Goal: Find specific page/section: Find specific page/section

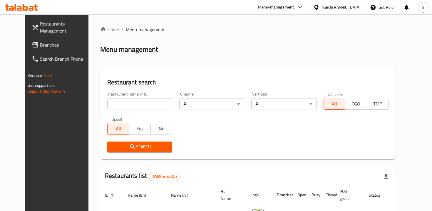
click at [154, 102] on input "search" at bounding box center [139, 104] width 65 height 12
type input "Zoom"
click at [136, 145] on span "Search" at bounding box center [139, 147] width 55 height 7
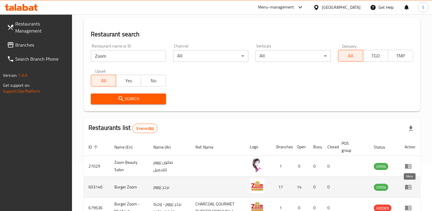
scroll to position [84, 0]
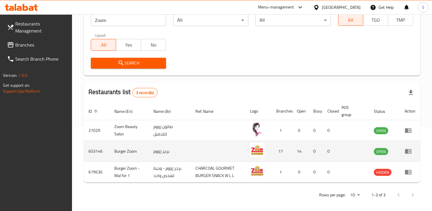
click at [407, 155] on td "enhanced table" at bounding box center [410, 151] width 20 height 21
click at [407, 154] on icon "enhanced table" at bounding box center [408, 151] width 6 height 5
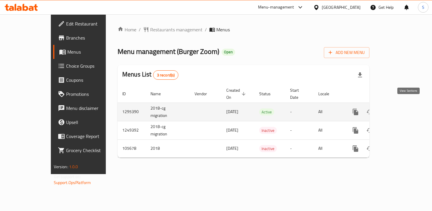
click at [401, 109] on icon "enhanced table" at bounding box center [397, 112] width 7 height 7
